Goal: Transaction & Acquisition: Subscribe to service/newsletter

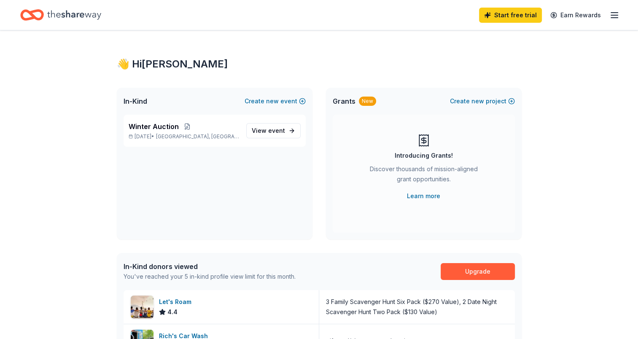
click at [306, 166] on div "Winter Auction Dec 11, 2025 • Richmond, TX View event" at bounding box center [215, 177] width 196 height 125
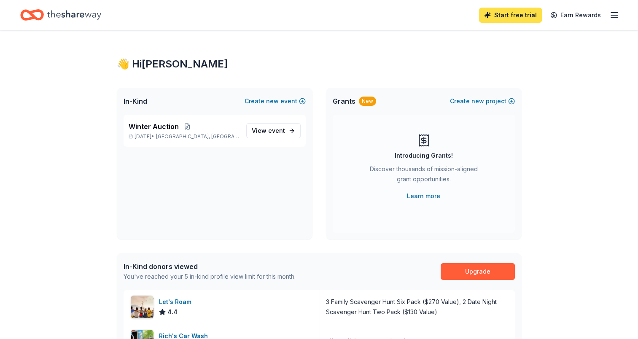
click at [506, 11] on link "Start free trial" at bounding box center [510, 15] width 63 height 15
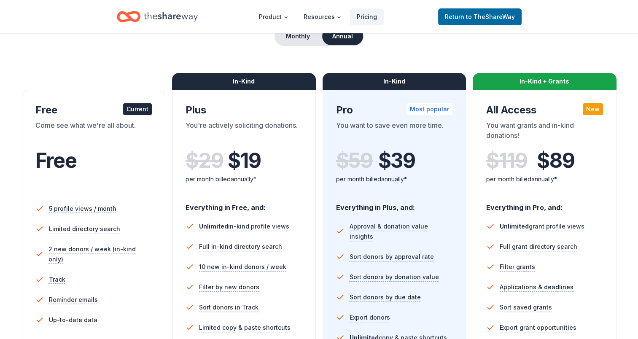
scroll to position [42, 0]
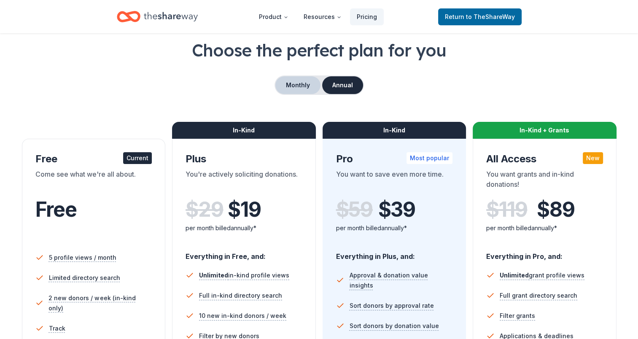
click at [282, 85] on button "Monthly" at bounding box center [298, 85] width 45 height 18
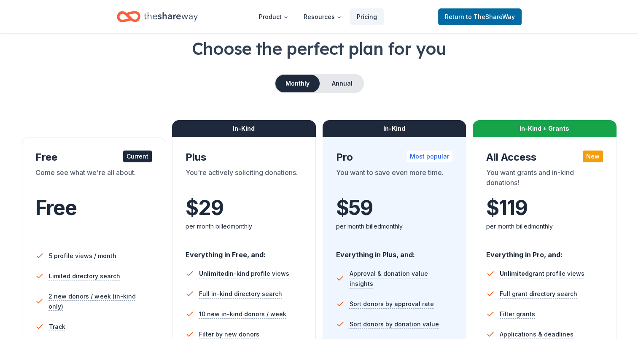
scroll to position [127, 0]
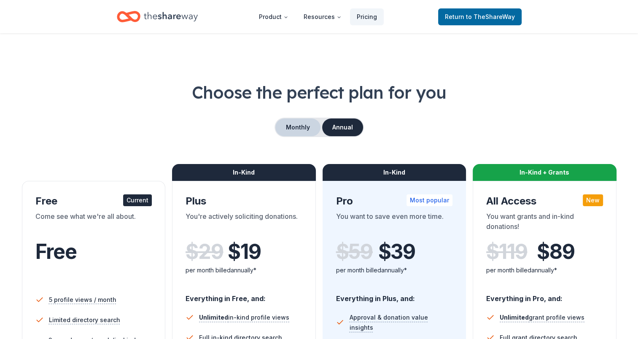
click at [290, 125] on button "Monthly" at bounding box center [298, 128] width 45 height 18
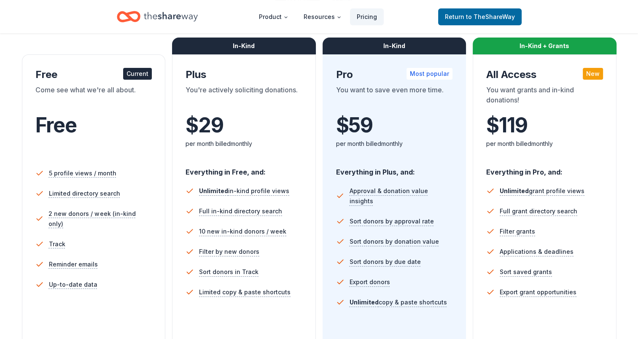
scroll to position [253, 0]
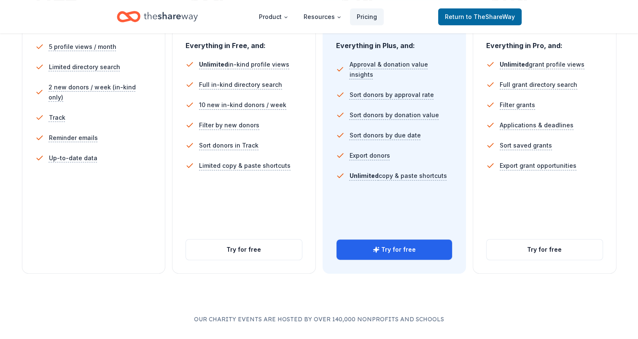
click at [403, 238] on div "In-Kind Pro Most popular You want to save even more time. $ 59 $ per month bill…" at bounding box center [395, 101] width 144 height 346
click at [383, 246] on button "Try for free" at bounding box center [395, 250] width 116 height 20
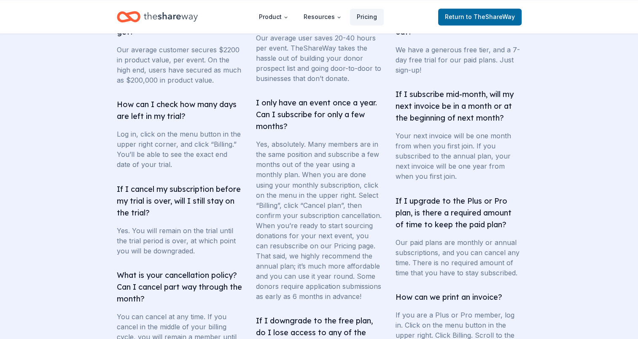
scroll to position [1392, 0]
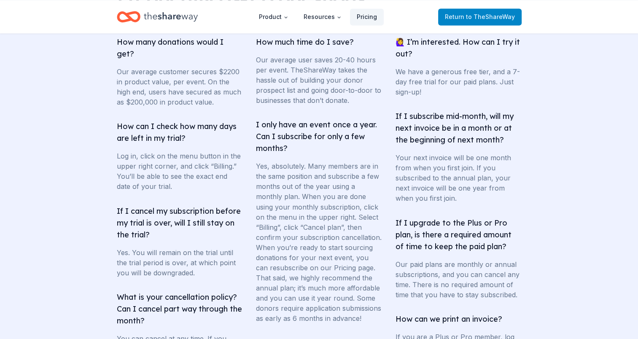
click at [467, 14] on span "Return to TheShareWay" at bounding box center [480, 17] width 70 height 10
